Goal: Transaction & Acquisition: Purchase product/service

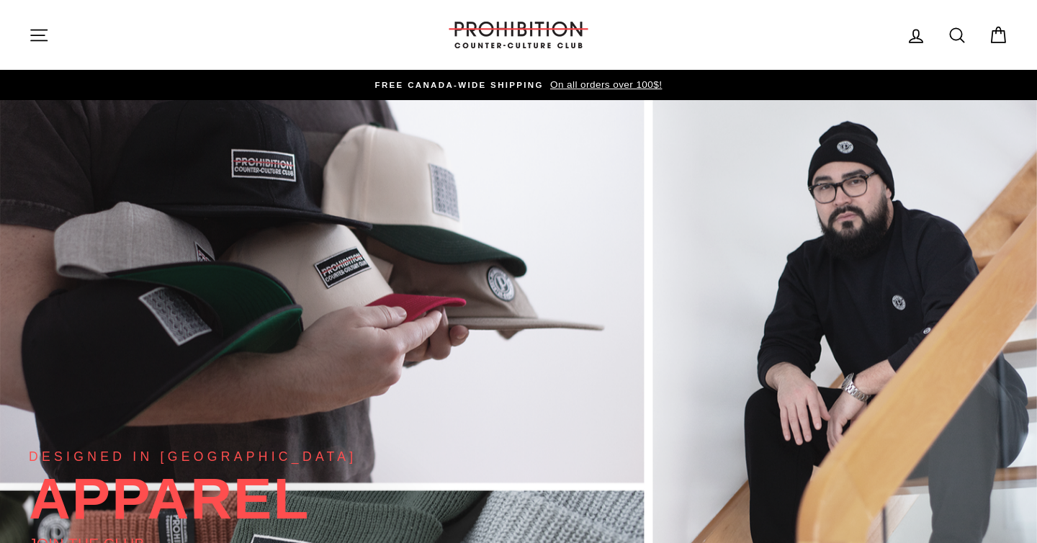
click at [38, 37] on icon "button" at bounding box center [39, 35] width 20 height 20
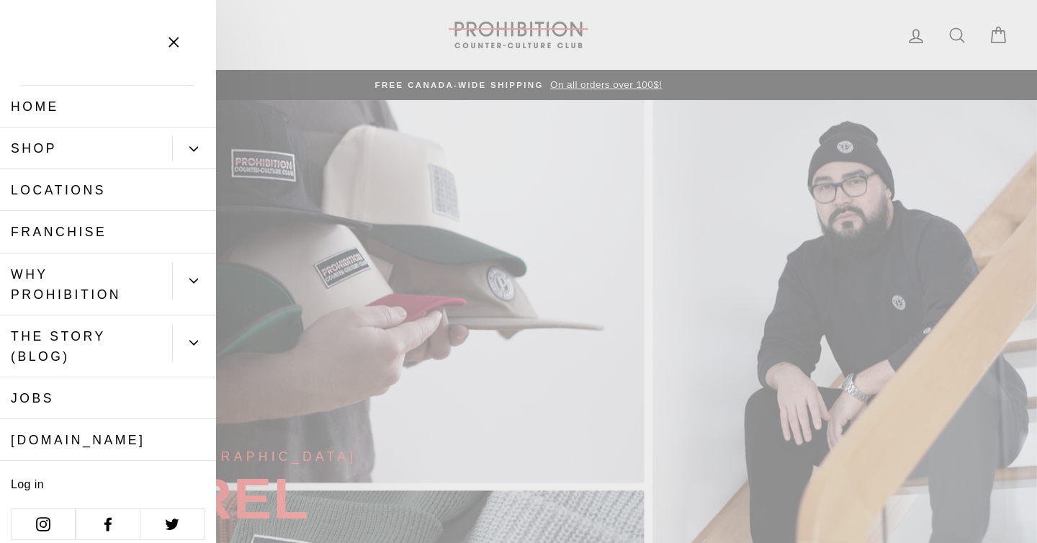
scroll to position [11, 0]
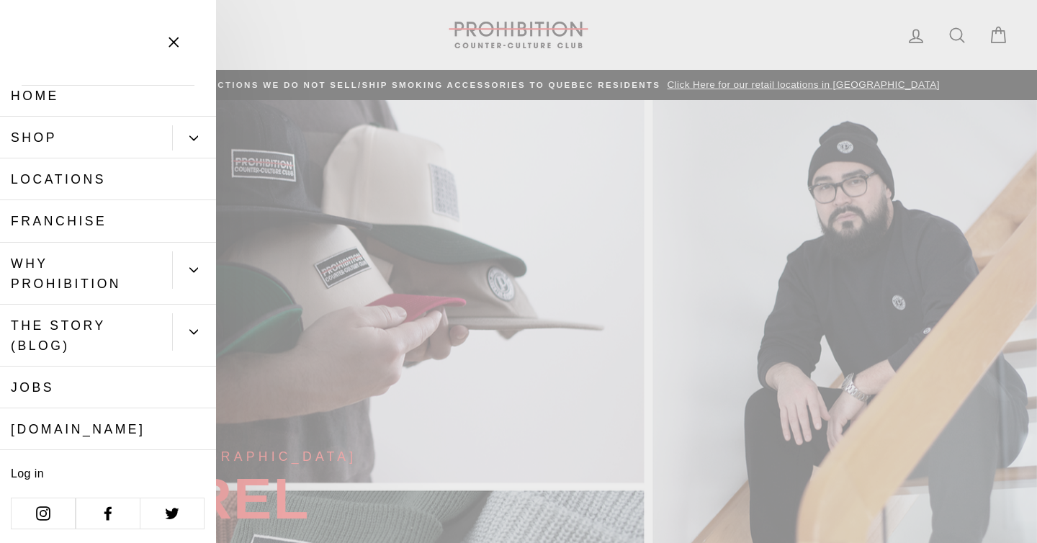
click at [38, 389] on link "Jobs" at bounding box center [108, 388] width 216 height 42
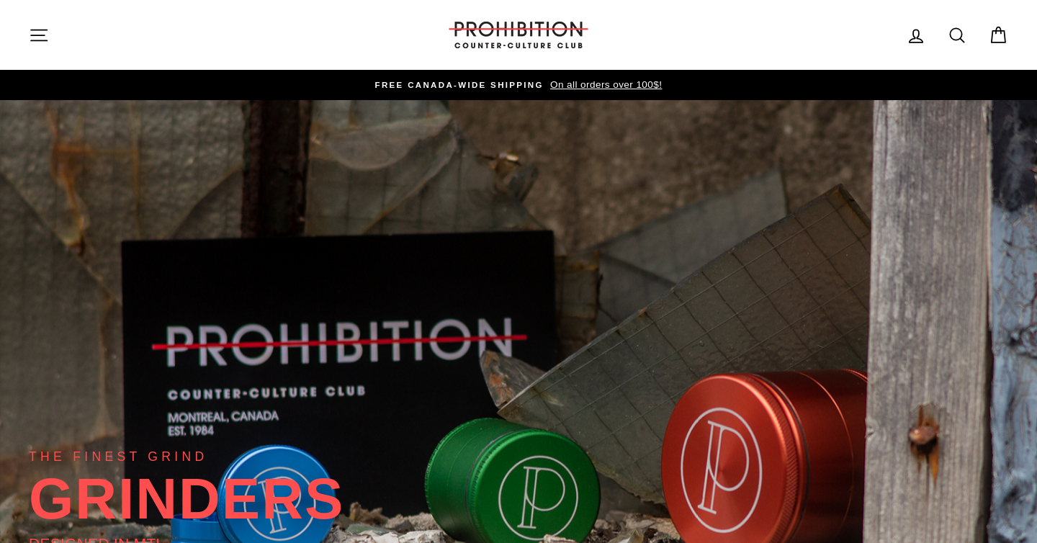
click at [46, 27] on icon "button" at bounding box center [39, 35] width 20 height 20
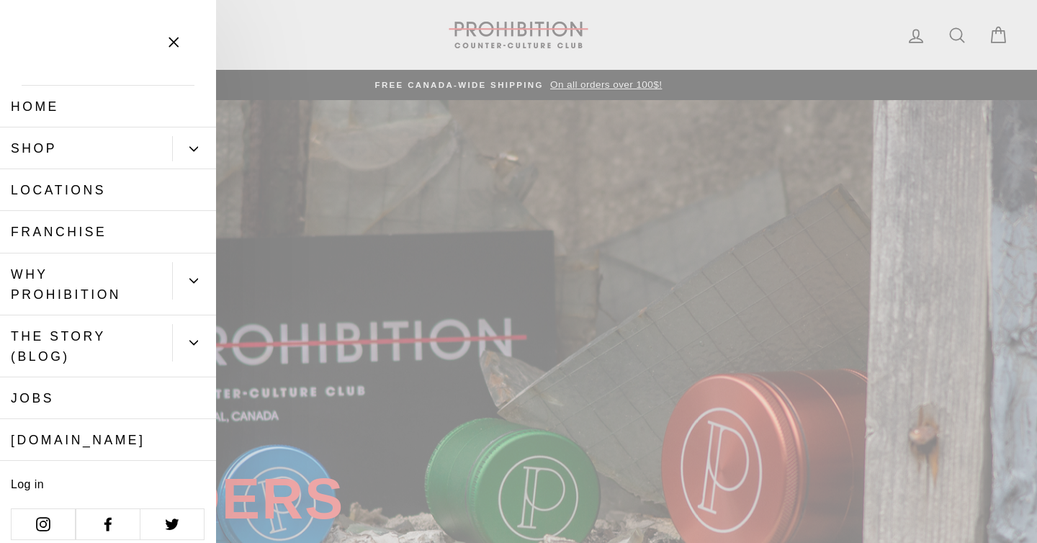
click at [192, 151] on icon "Primary" at bounding box center [193, 149] width 9 height 9
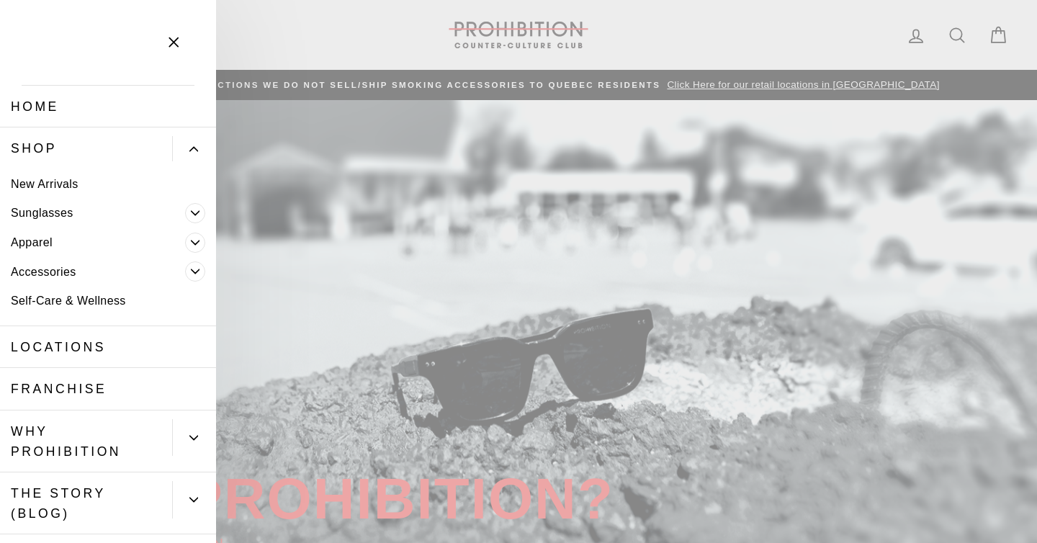
click at [195, 267] on icon "Primary" at bounding box center [195, 271] width 9 height 9
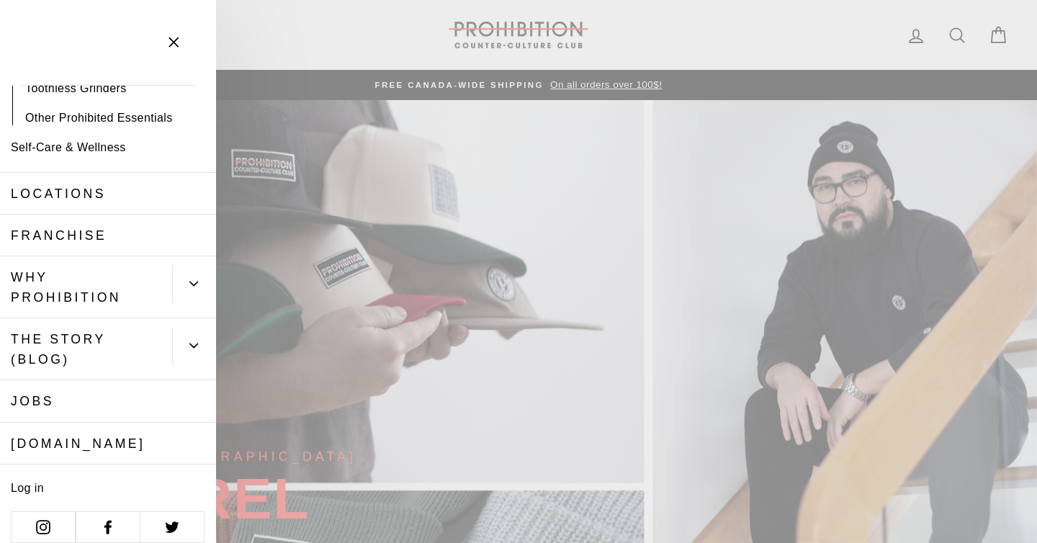
scroll to position [285, 0]
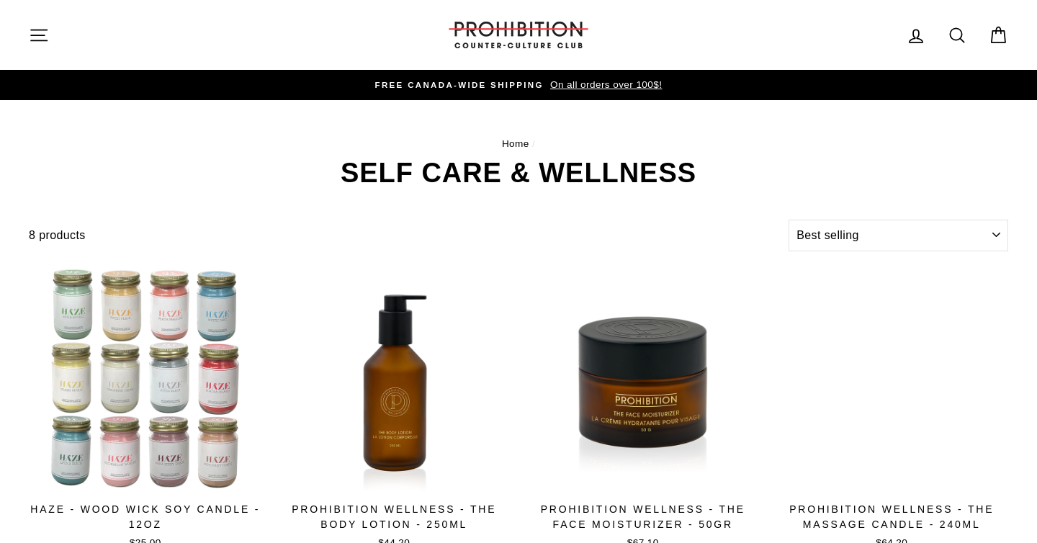
select select "best-selling"
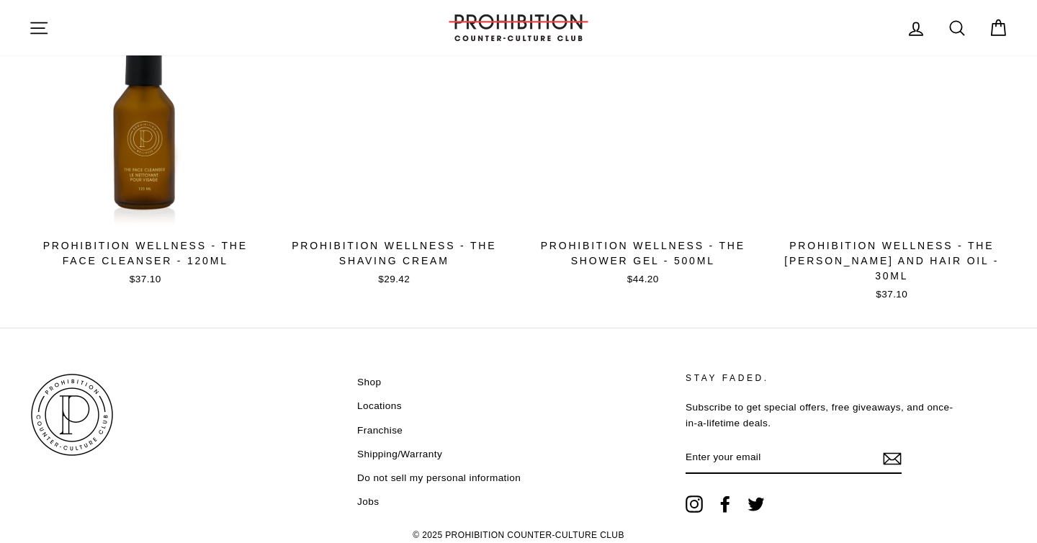
scroll to position [612, 0]
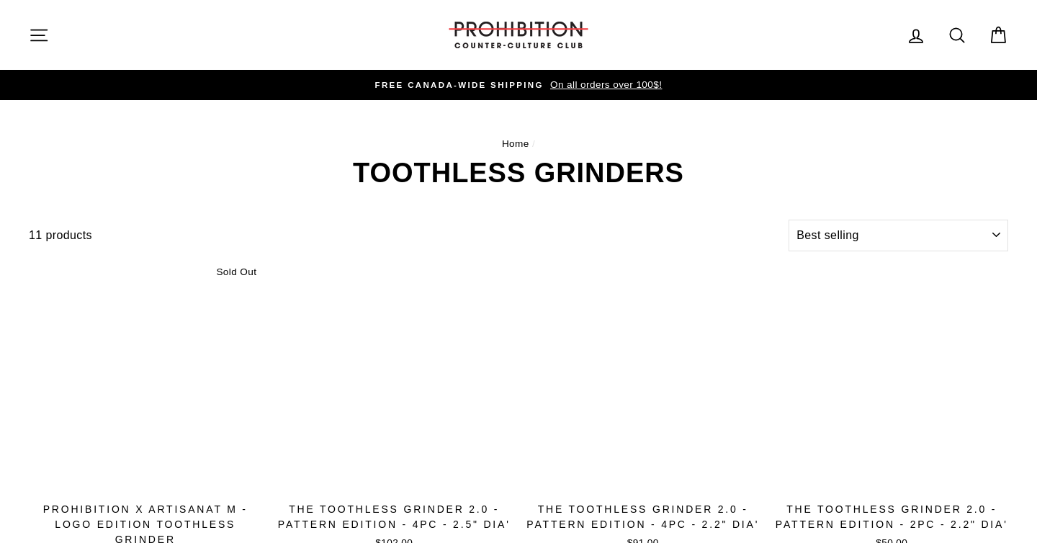
select select "best-selling"
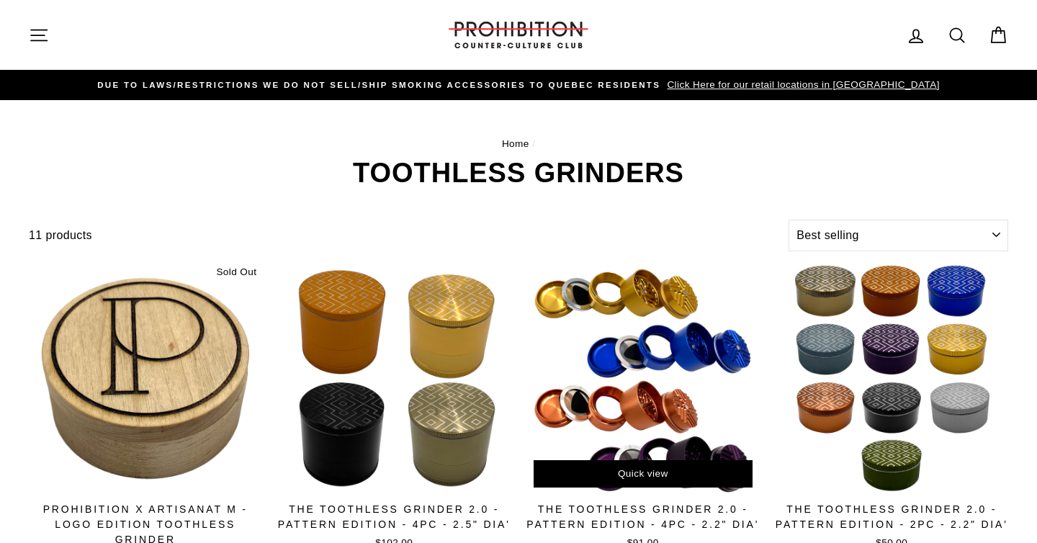
click at [643, 350] on div at bounding box center [643, 379] width 235 height 235
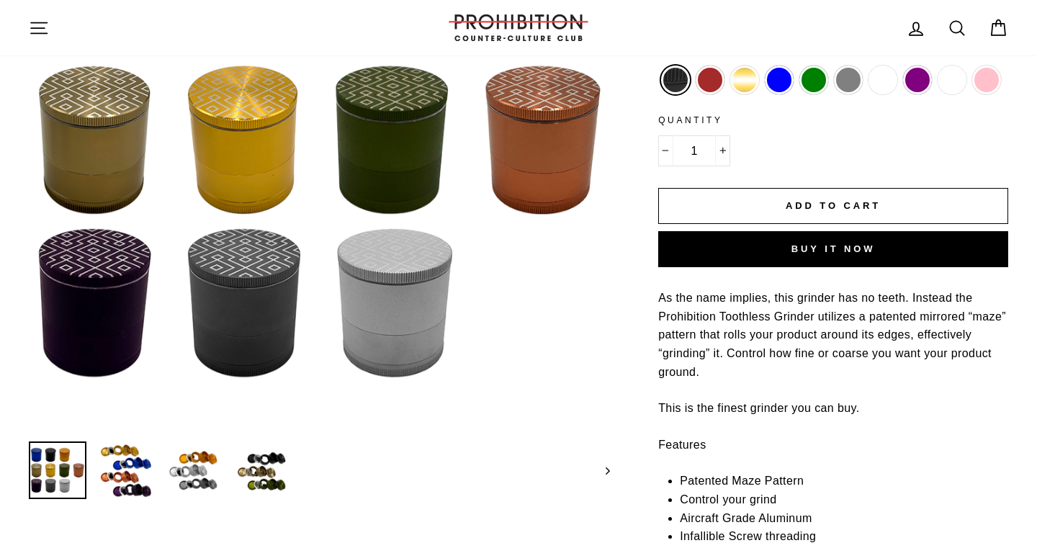
scroll to position [313, 0]
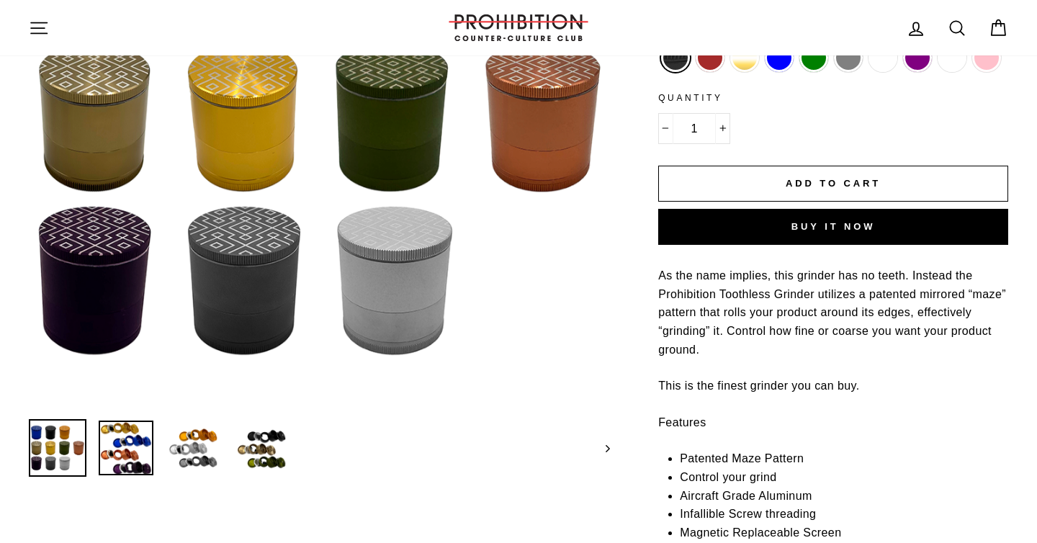
click at [124, 459] on img at bounding box center [126, 448] width 55 height 55
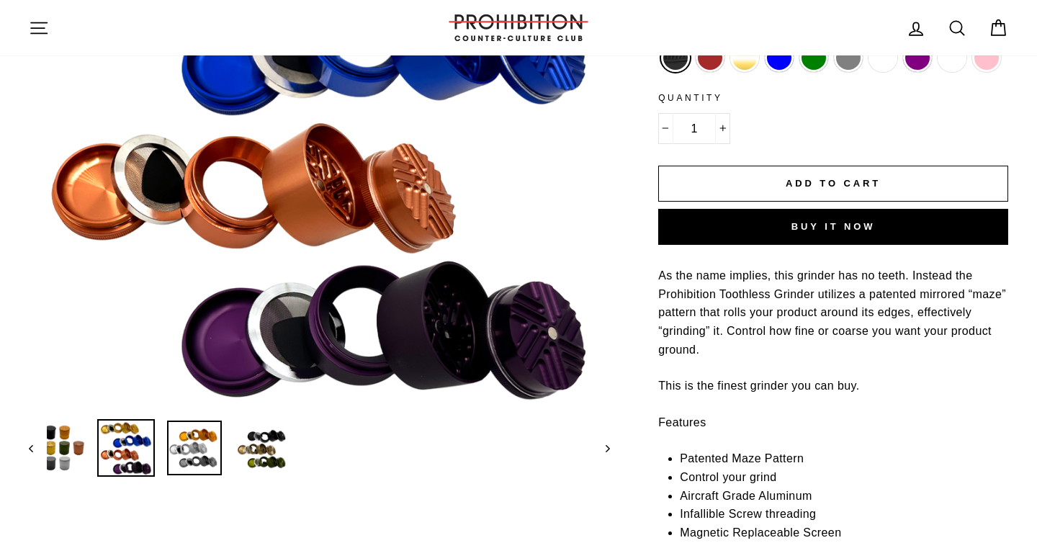
click at [193, 448] on img at bounding box center [194, 448] width 55 height 55
